Goal: Check status

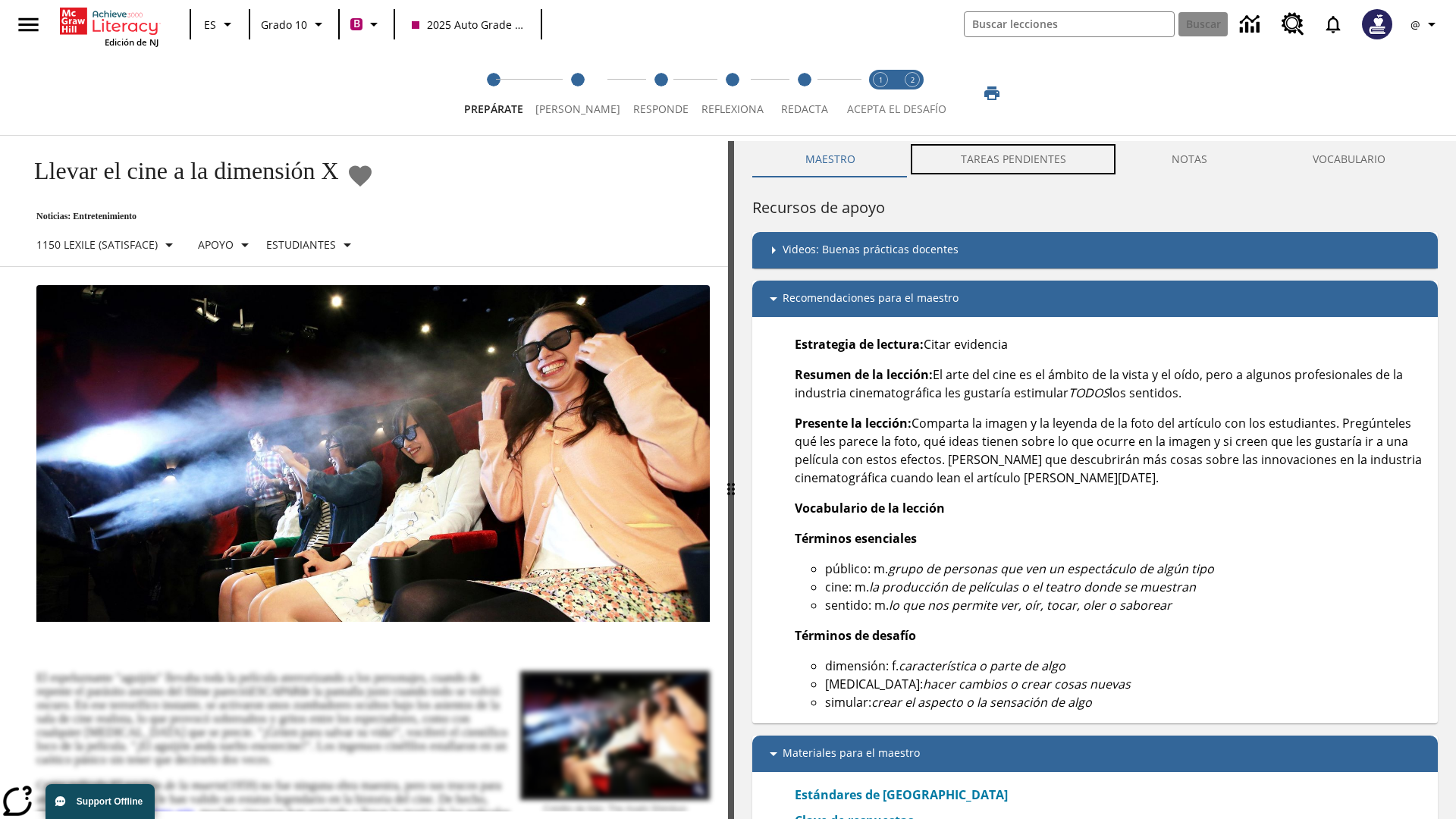
click at [1014, 159] on button "TAREAS PENDIENTES" at bounding box center [1013, 159] width 211 height 37
